Goal: Transaction & Acquisition: Purchase product/service

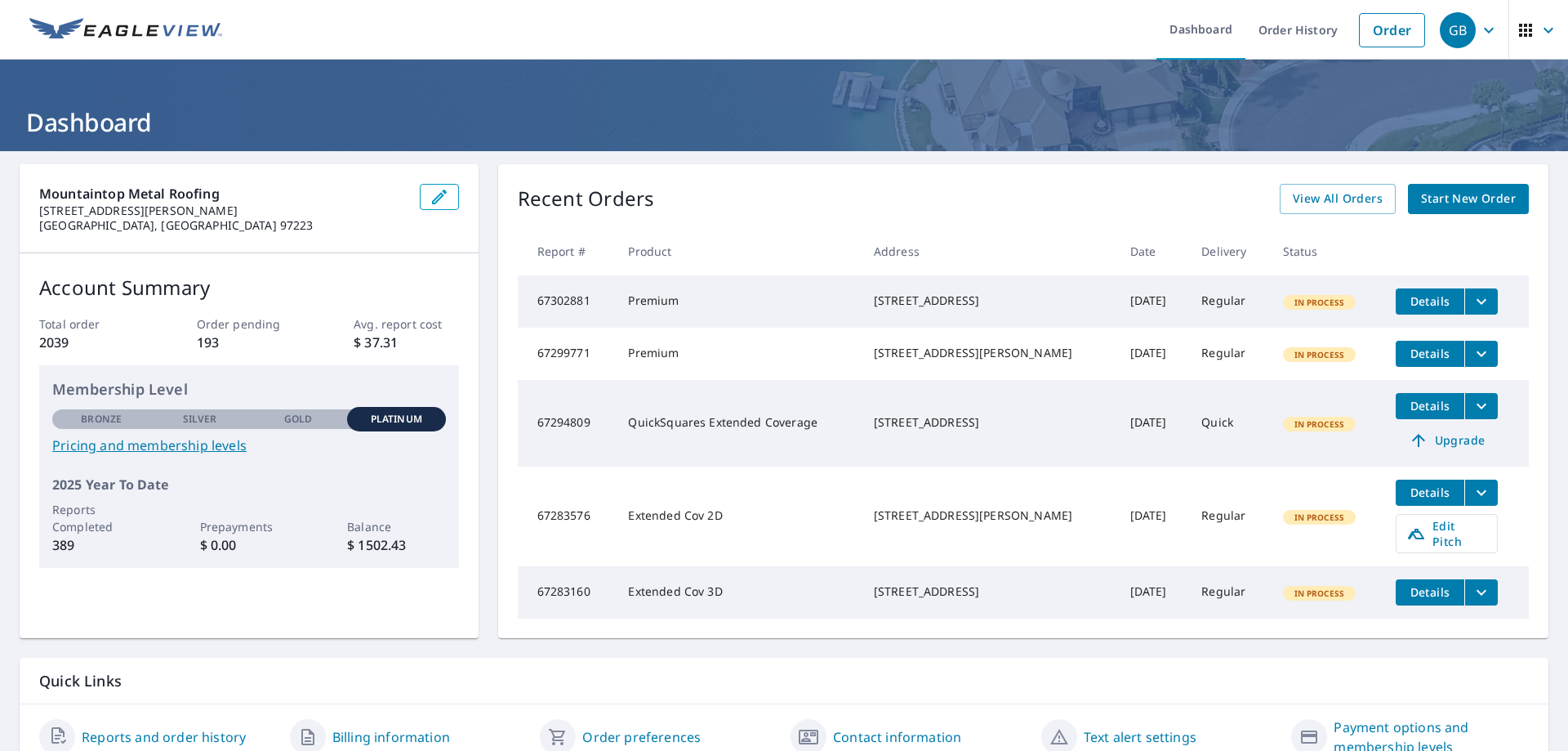
click at [1446, 205] on span "Start New Order" at bounding box center [1468, 199] width 95 height 20
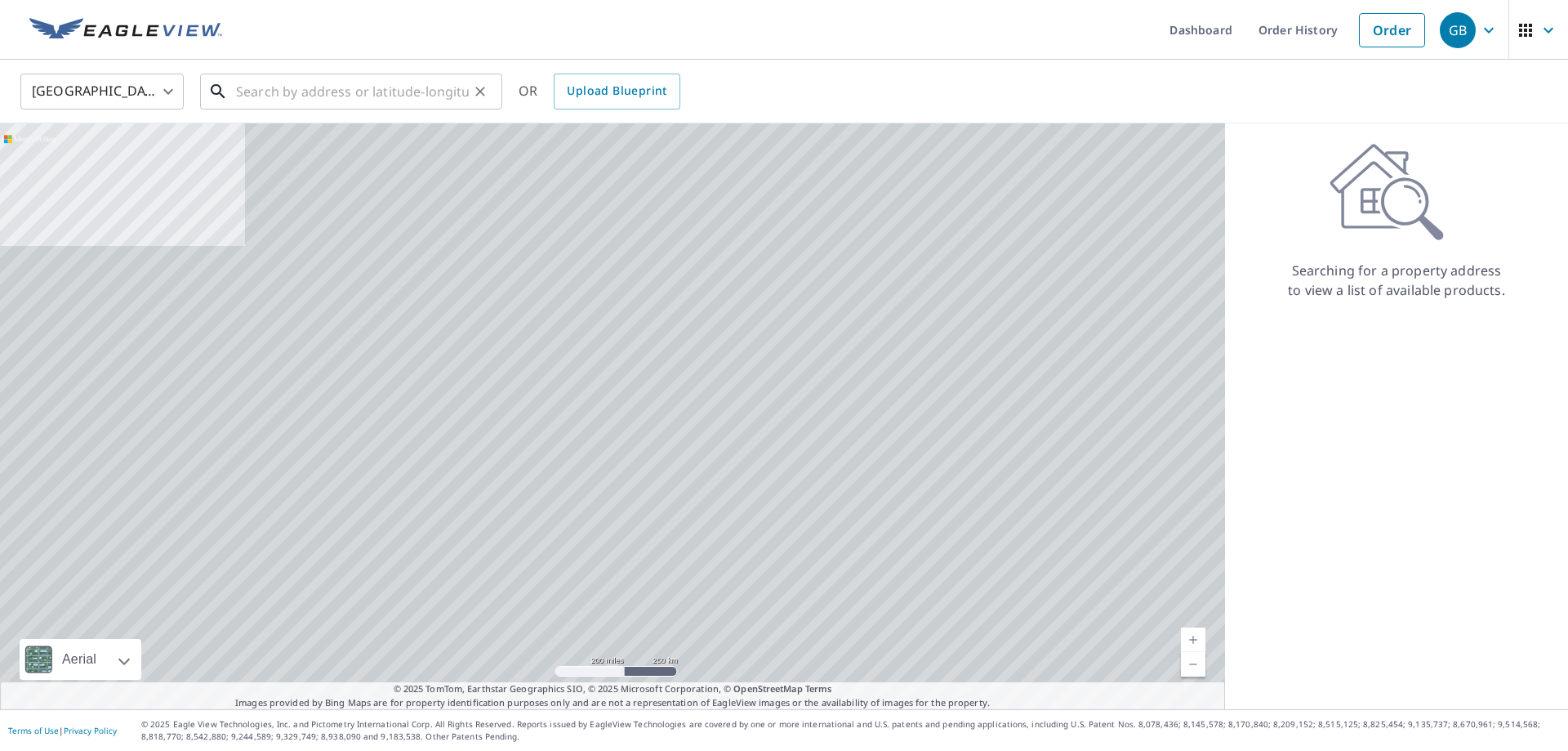
click at [393, 89] on input "text" at bounding box center [352, 92] width 233 height 46
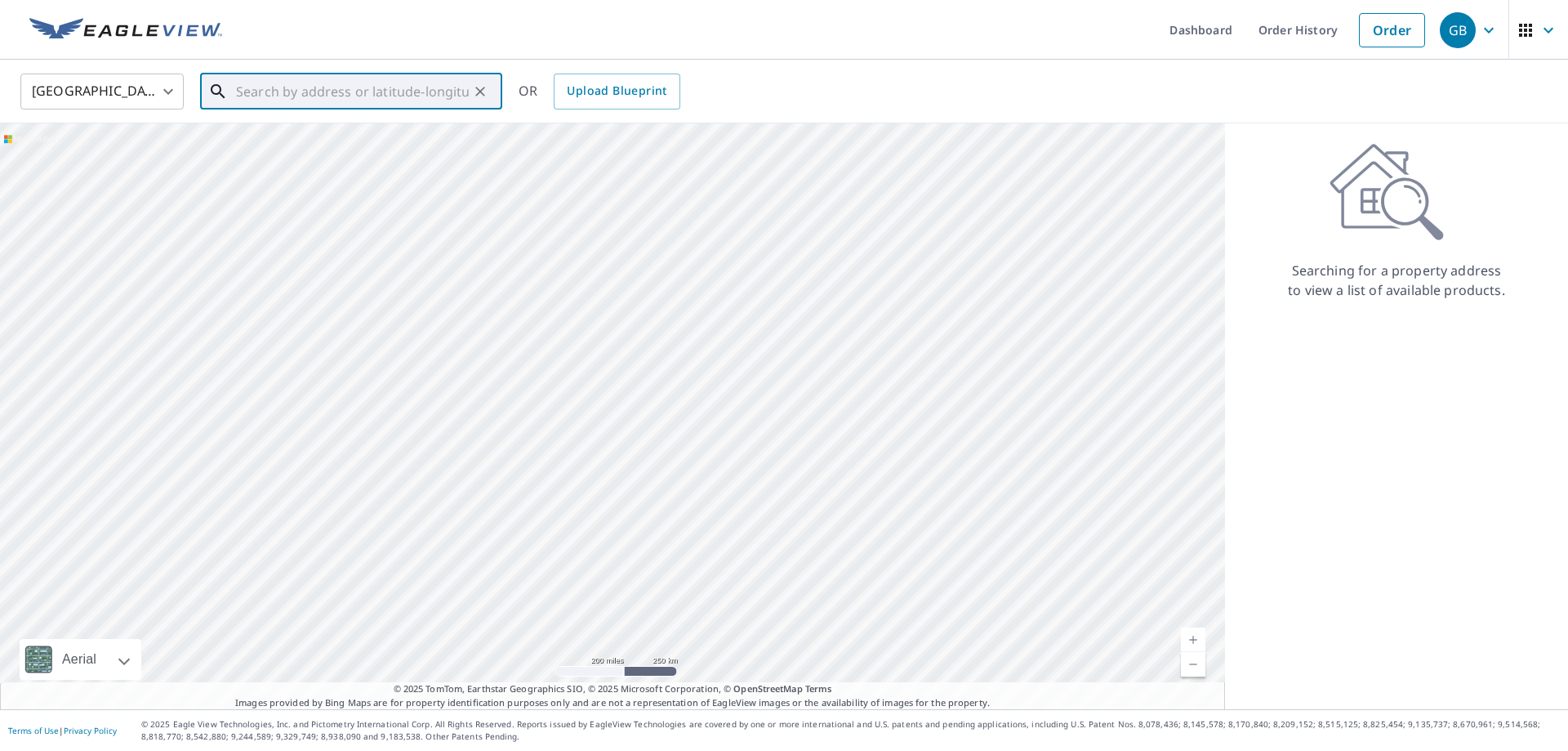
paste input "[STREET_ADDRESS]"
click at [349, 139] on span "[STREET_ADDRESS]" at bounding box center [360, 138] width 257 height 20
type input "[STREET_ADDRESS][PERSON_NAME]"
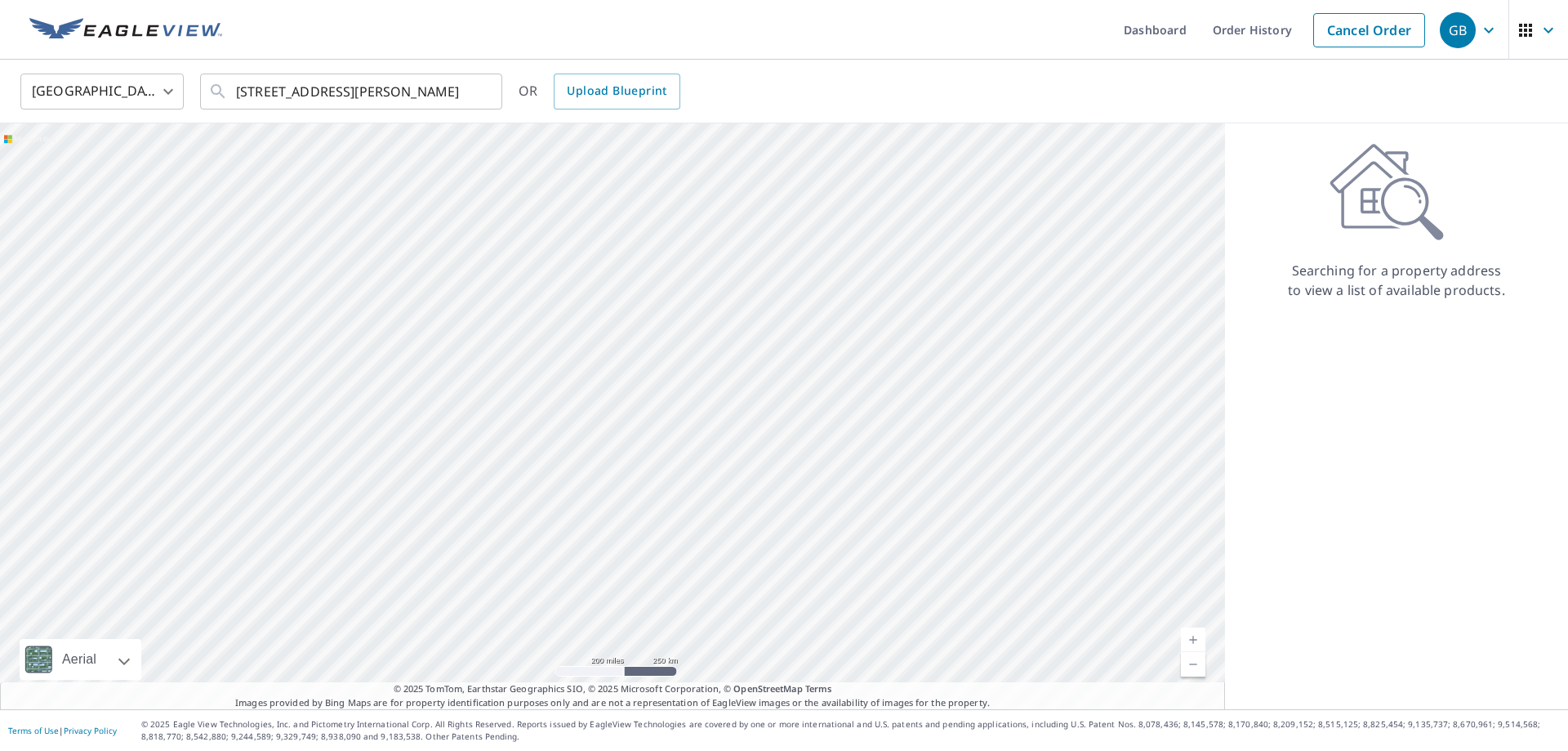
scroll to position [0, 19]
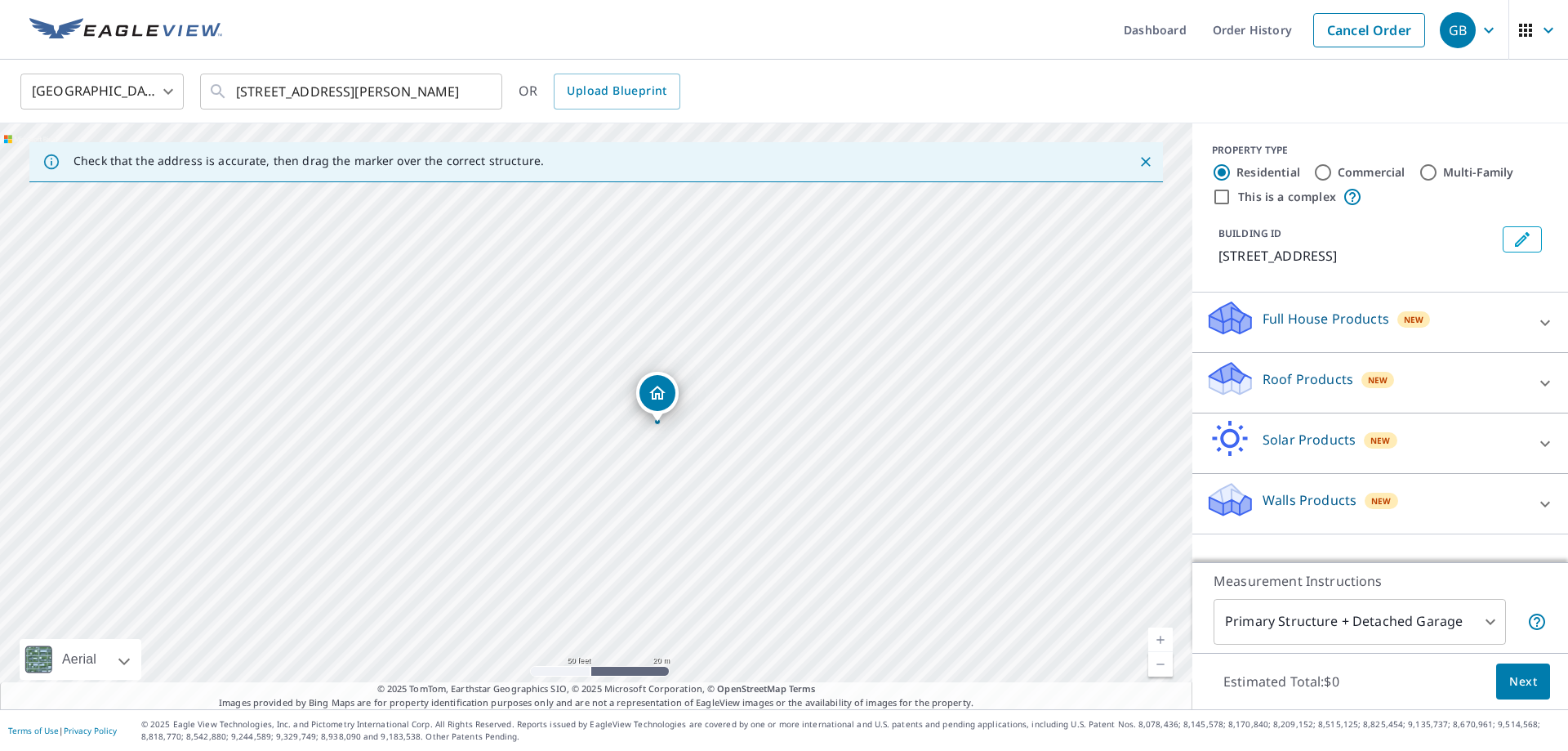
drag, startPoint x: 664, startPoint y: 497, endPoint x: 649, endPoint y: 424, distance: 74.5
click at [649, 424] on div "[STREET_ADDRESS]" at bounding box center [596, 416] width 1192 height 586
click at [1546, 377] on icon at bounding box center [1545, 383] width 20 height 20
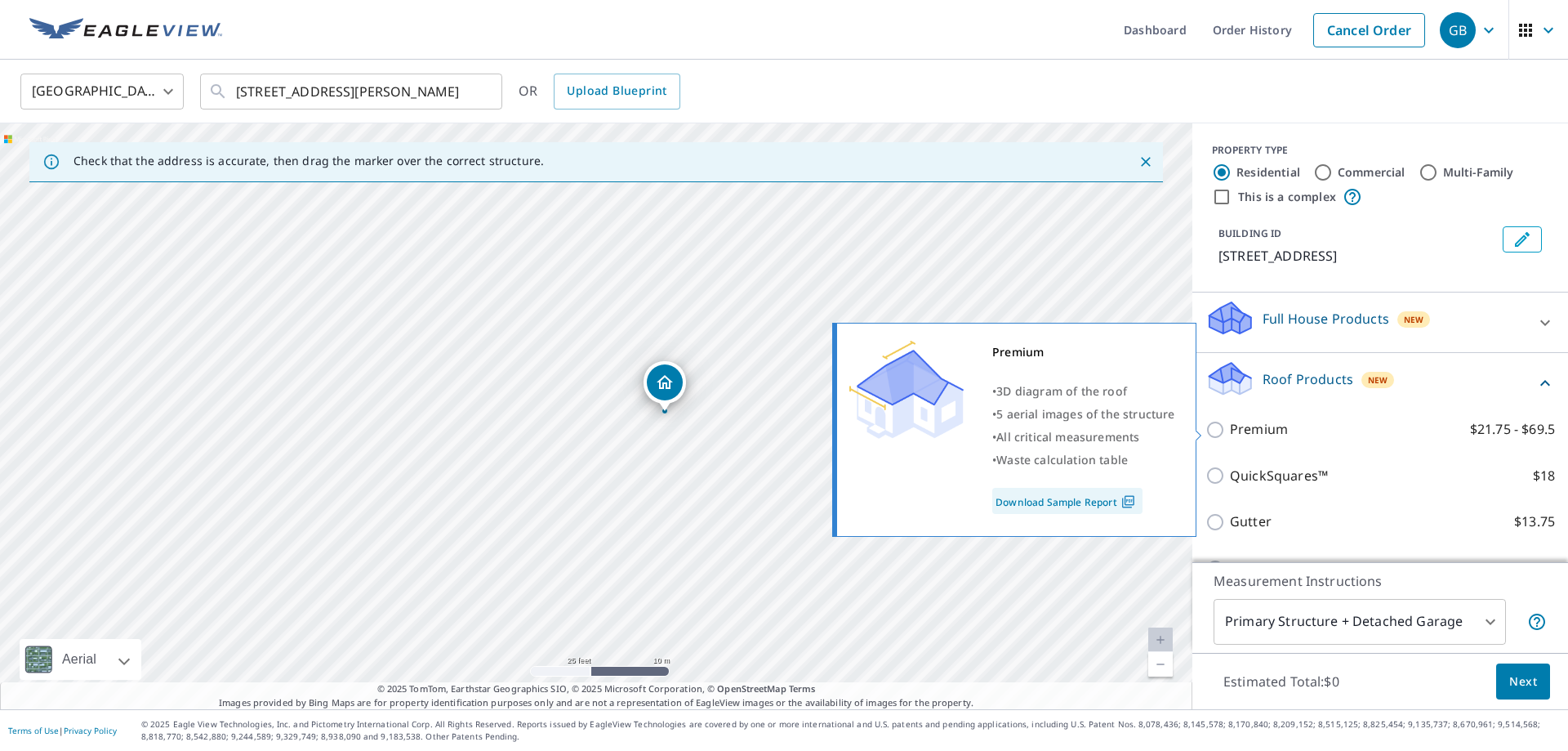
click at [1285, 436] on p "Premium" at bounding box center [1260, 430] width 58 height 20
click at [1231, 436] on input "Premium $21.75 - $69.5" at bounding box center [1218, 430] width 25 height 20
checkbox input "true"
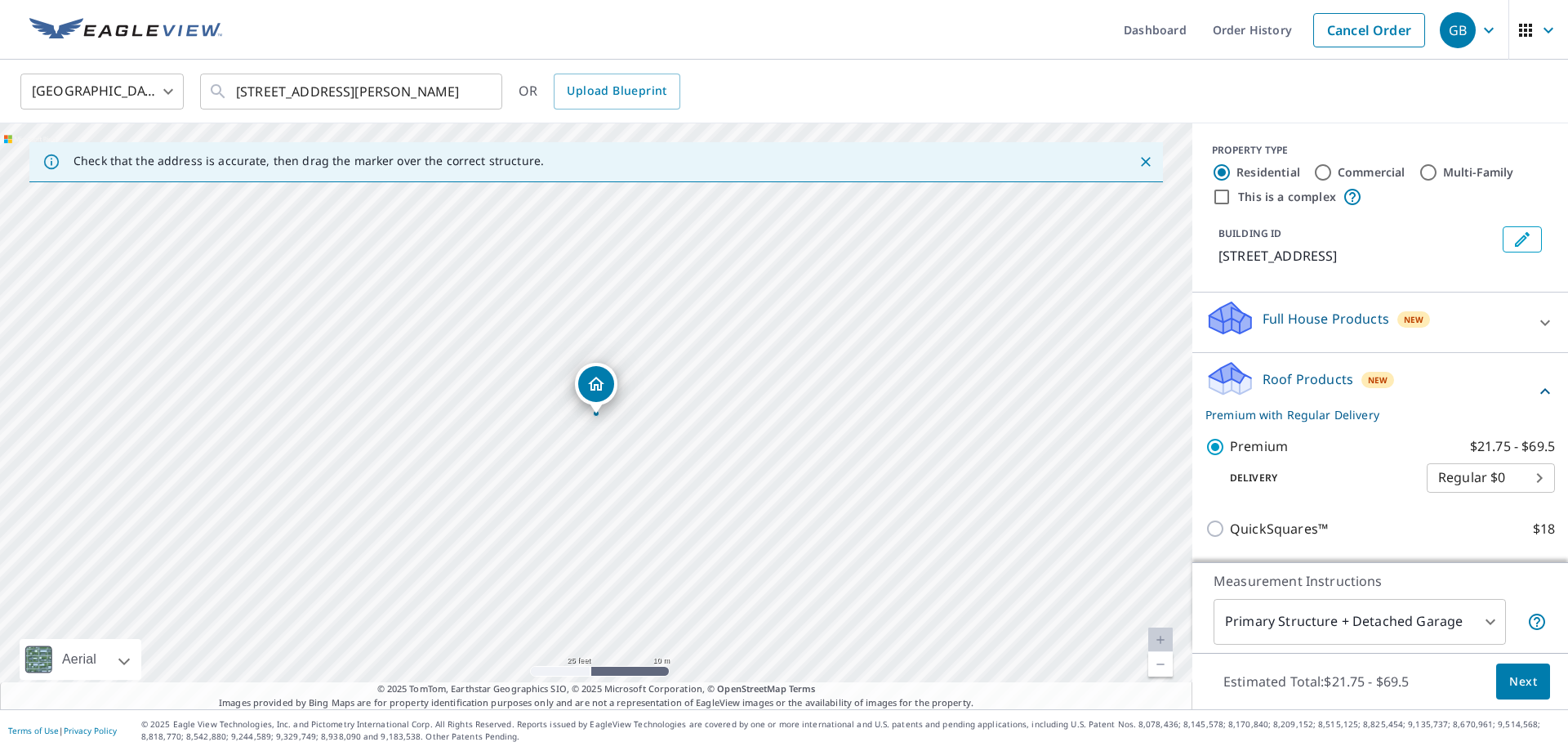
scroll to position [212, 0]
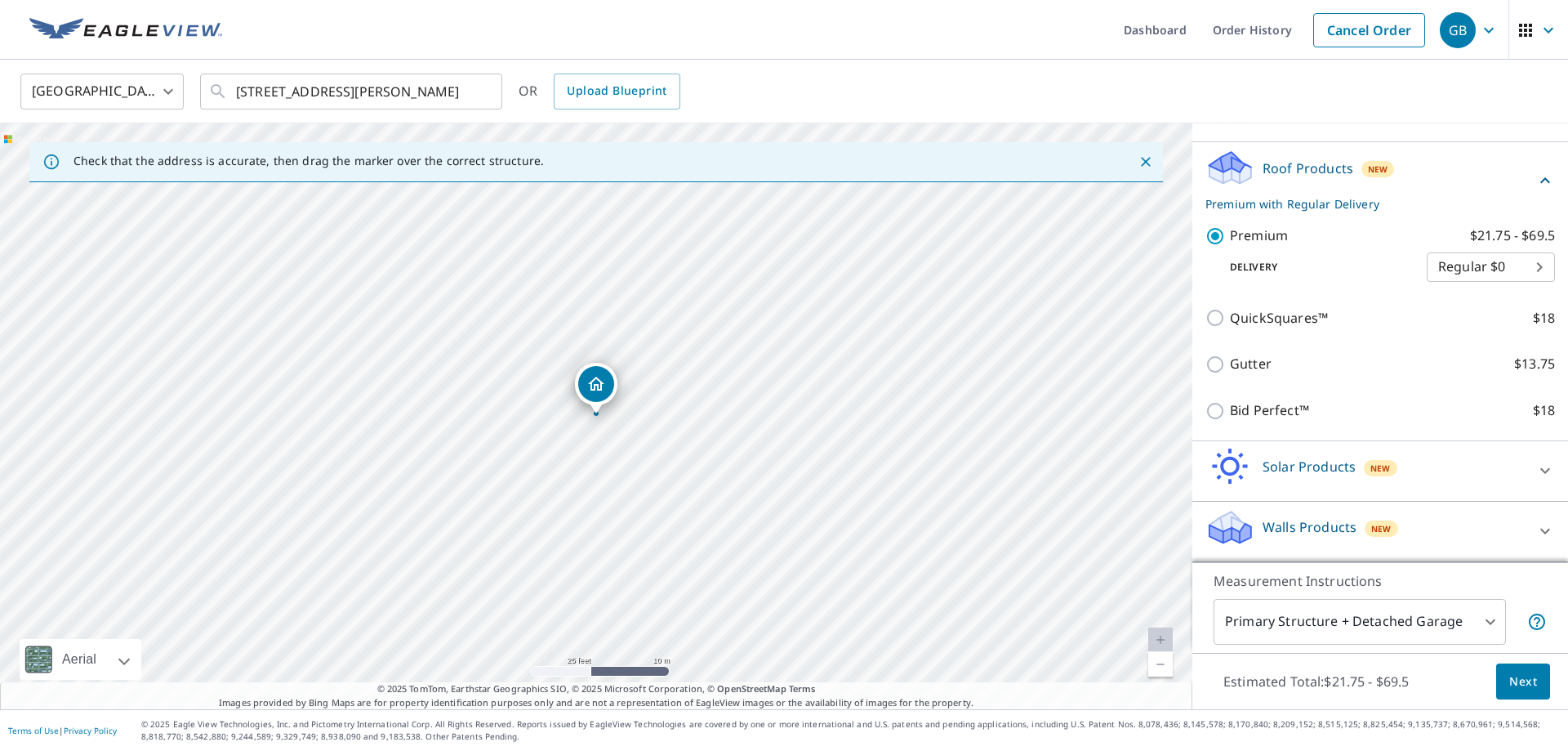
click at [1520, 689] on span "Next" at bounding box center [1523, 682] width 28 height 20
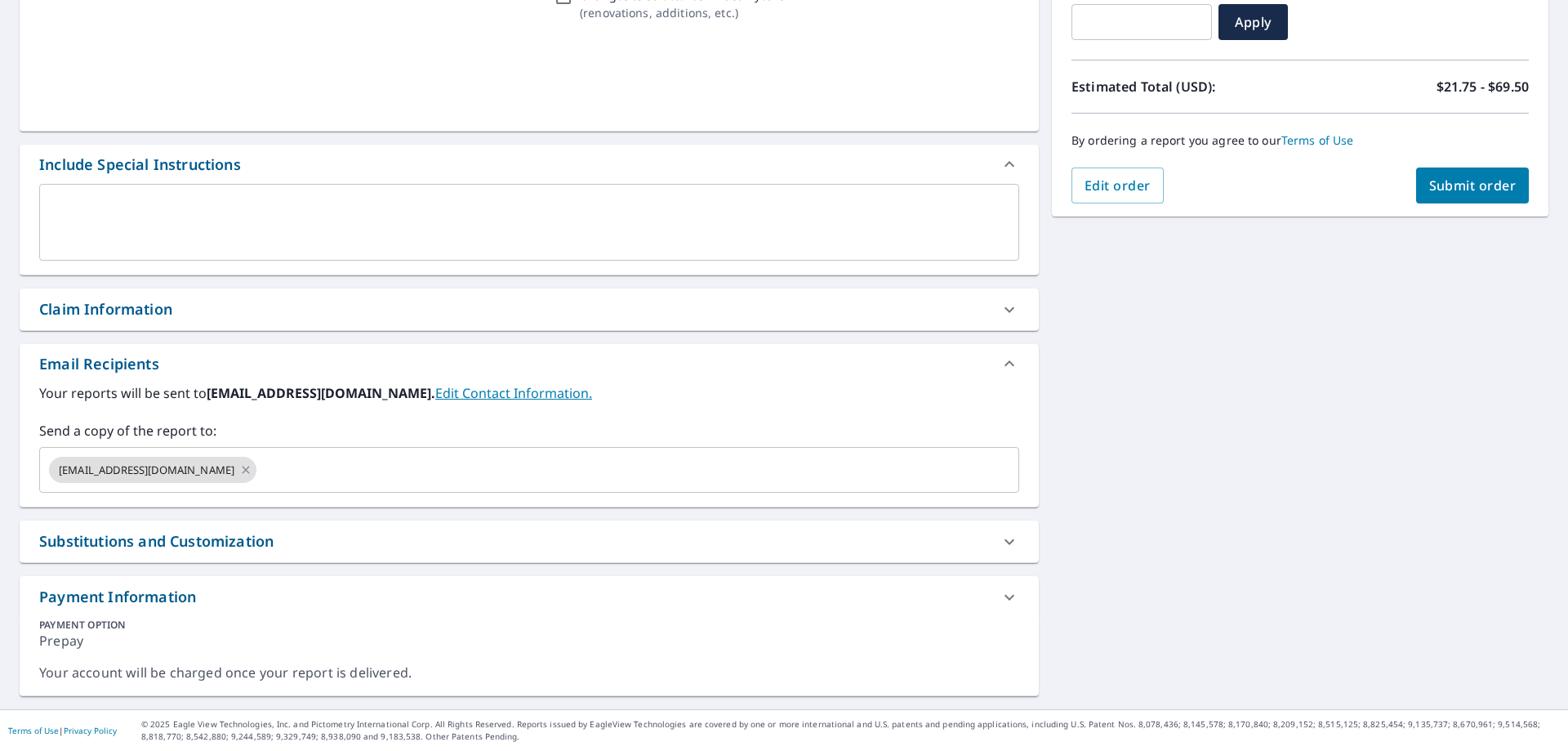
scroll to position [305, 0]
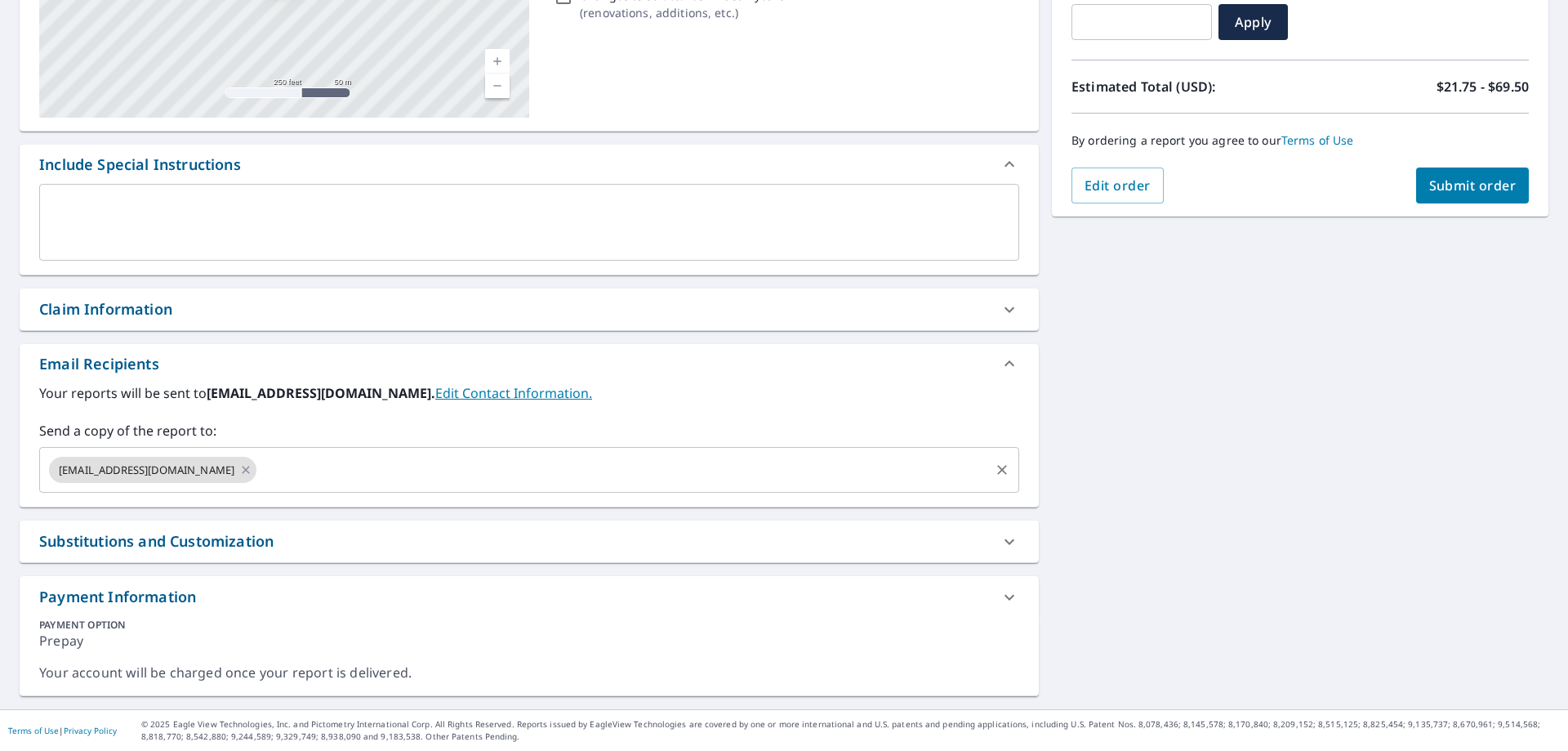
click at [343, 470] on input "text" at bounding box center [623, 470] width 729 height 31
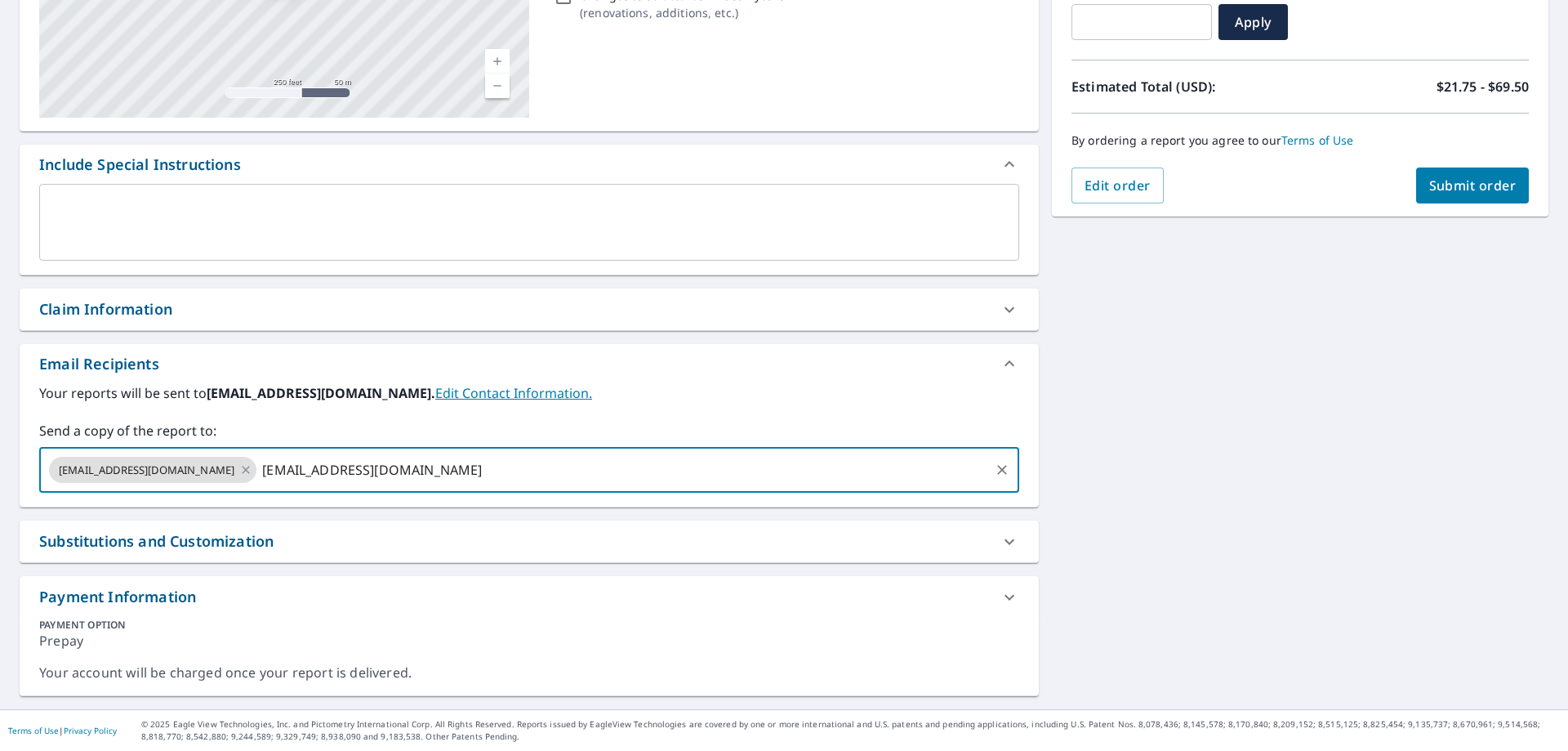
type input "[EMAIL_ADDRESS][DOMAIN_NAME]"
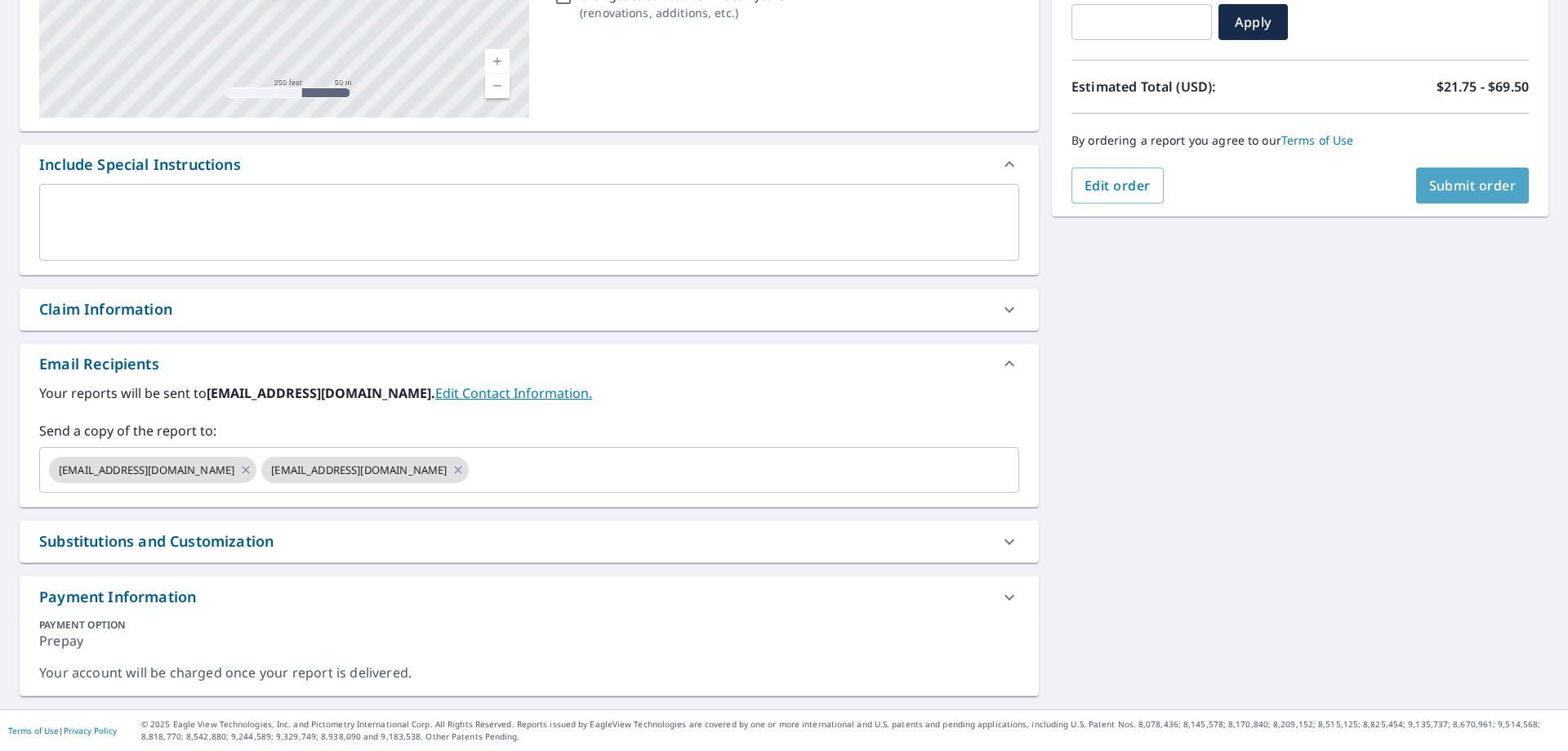
click at [1479, 184] on span "Submit order" at bounding box center [1473, 185] width 88 height 18
checkbox input "true"
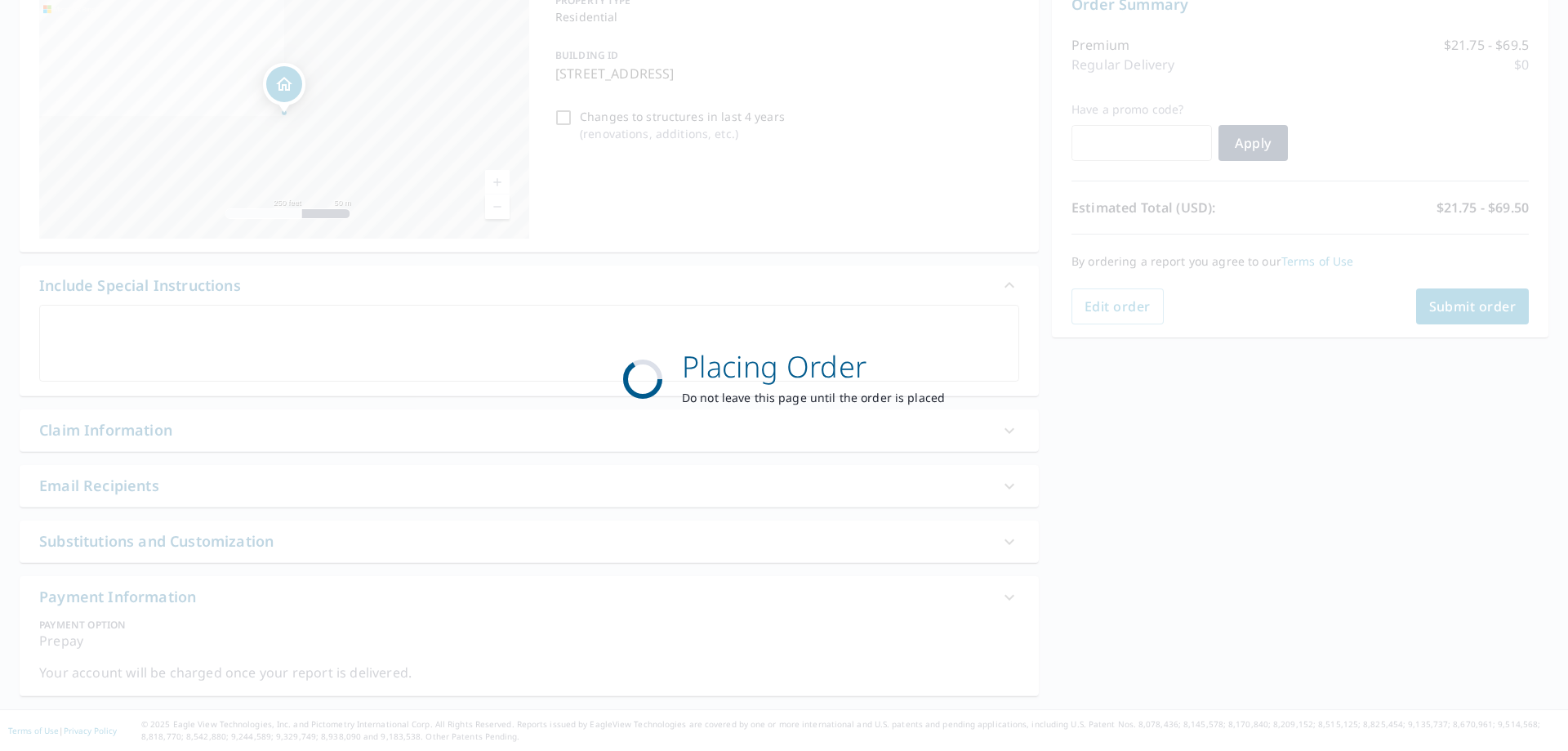
scroll to position [184, 0]
